Goal: Navigation & Orientation: Find specific page/section

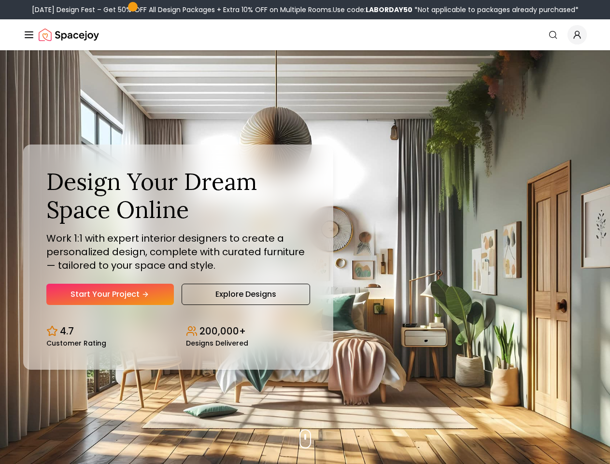
click at [0, 0] on button "How It Works" at bounding box center [0, 0] width 0 height 0
click at [0, 0] on button "Design Portfolio" at bounding box center [0, 0] width 0 height 0
